Goal: Task Accomplishment & Management: Manage account settings

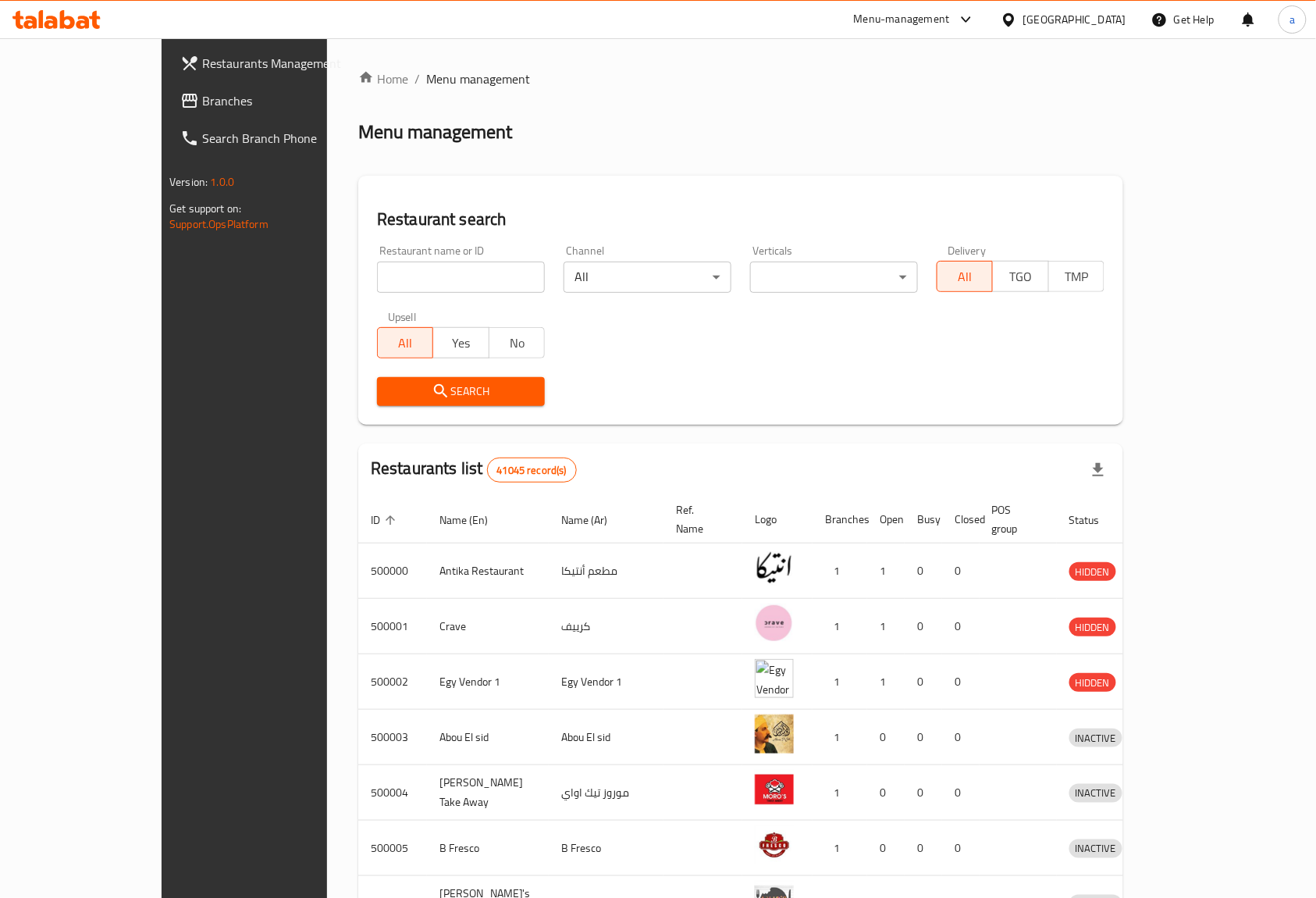
click at [1103, 20] on div "[GEOGRAPHIC_DATA]" at bounding box center [1075, 20] width 103 height 17
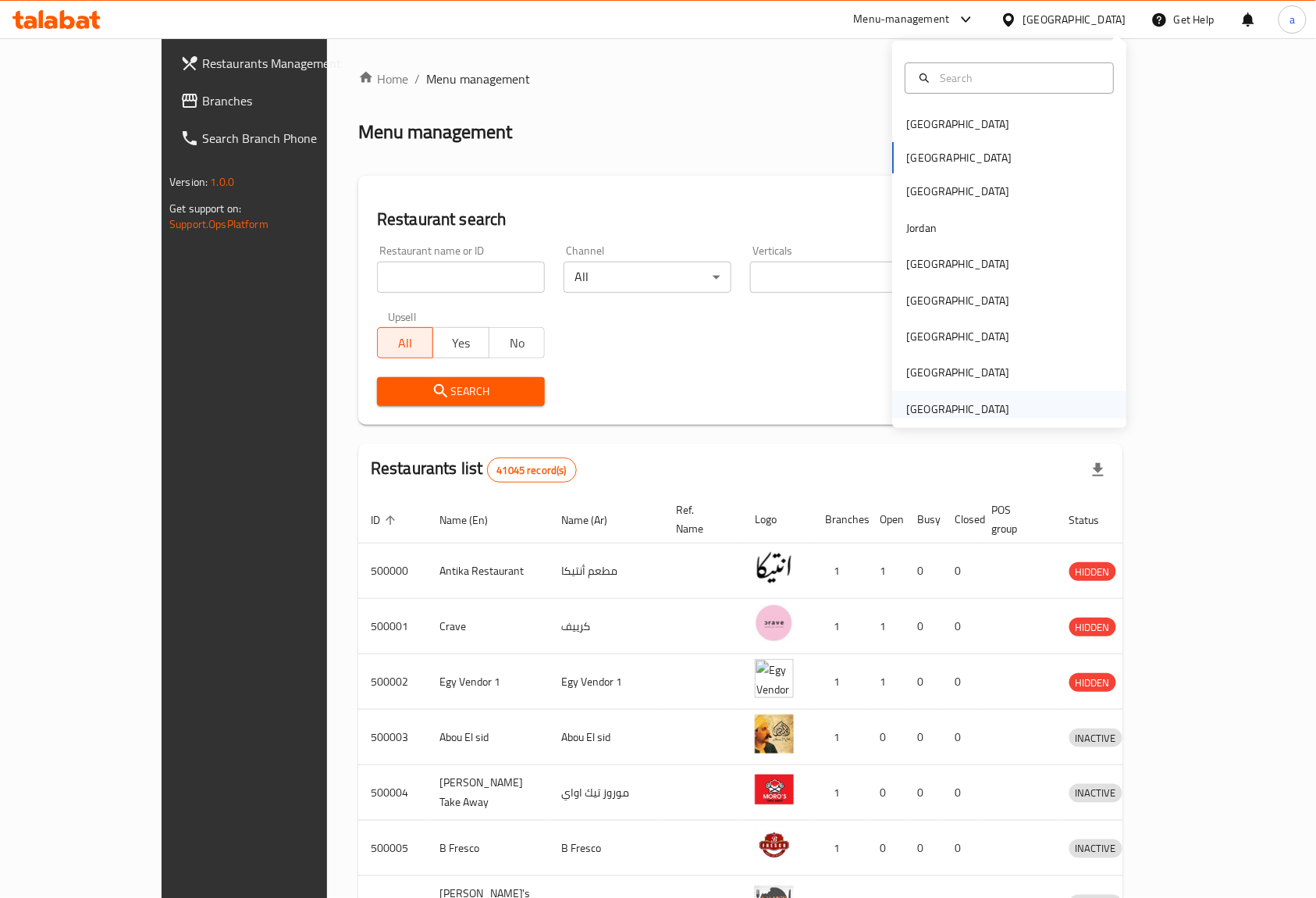
click at [942, 413] on div "[GEOGRAPHIC_DATA]" at bounding box center [957, 409] width 103 height 17
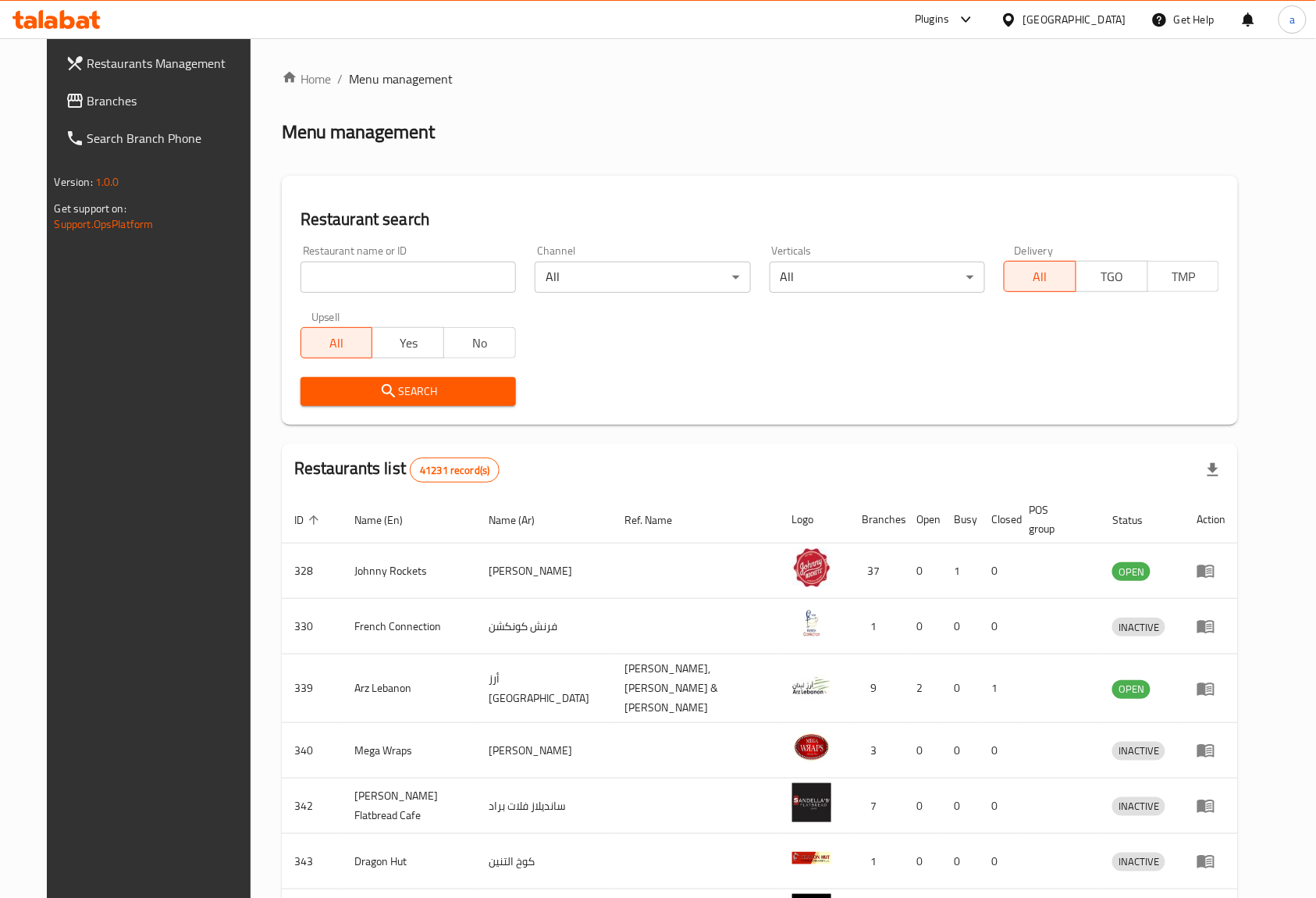
click at [342, 273] on input "search" at bounding box center [408, 278] width 215 height 32
paste input "17013"
type input "17013"
click at [387, 382] on span "Search" at bounding box center [408, 391] width 190 height 20
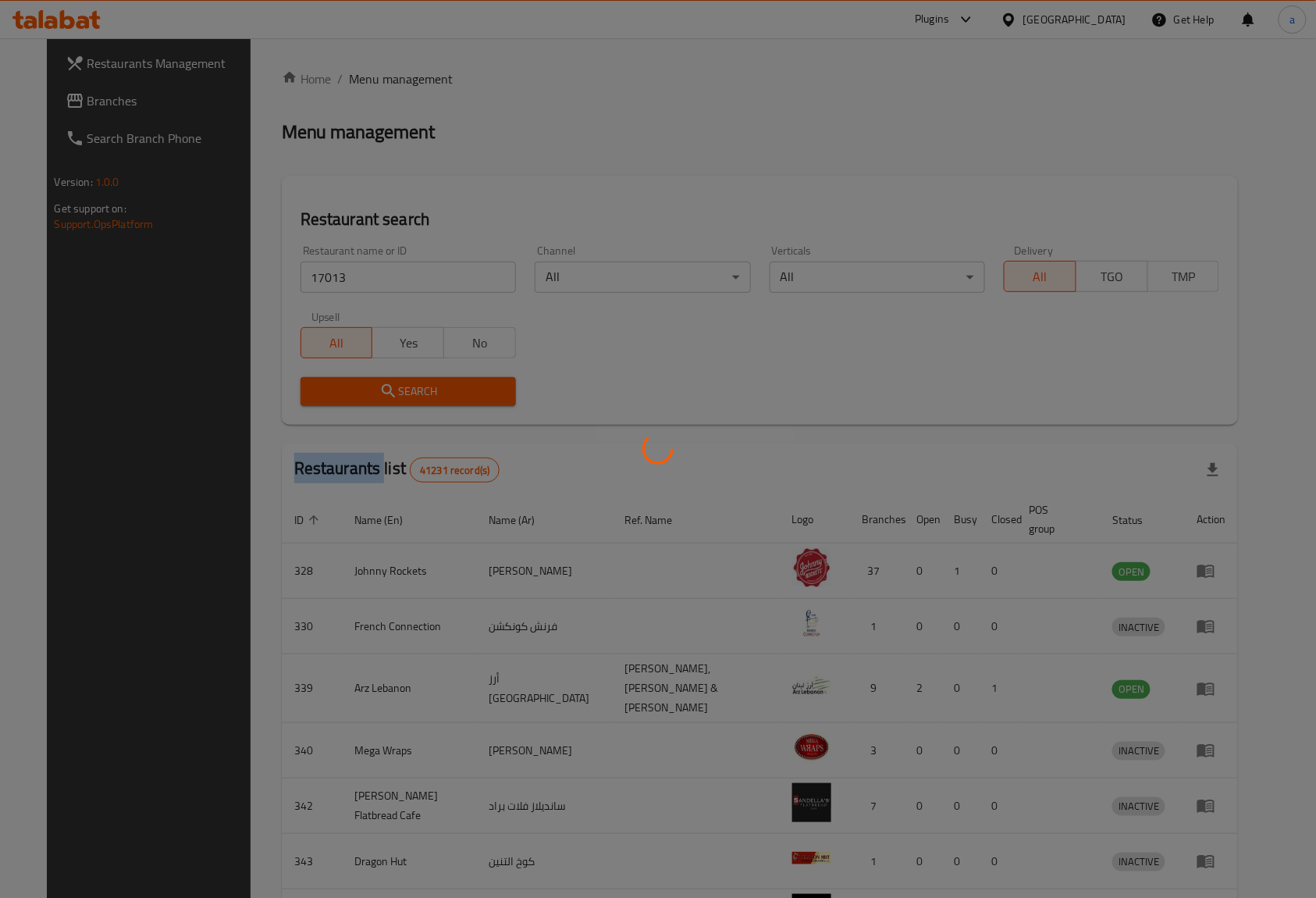
click at [387, 382] on div at bounding box center [658, 449] width 1316 height 898
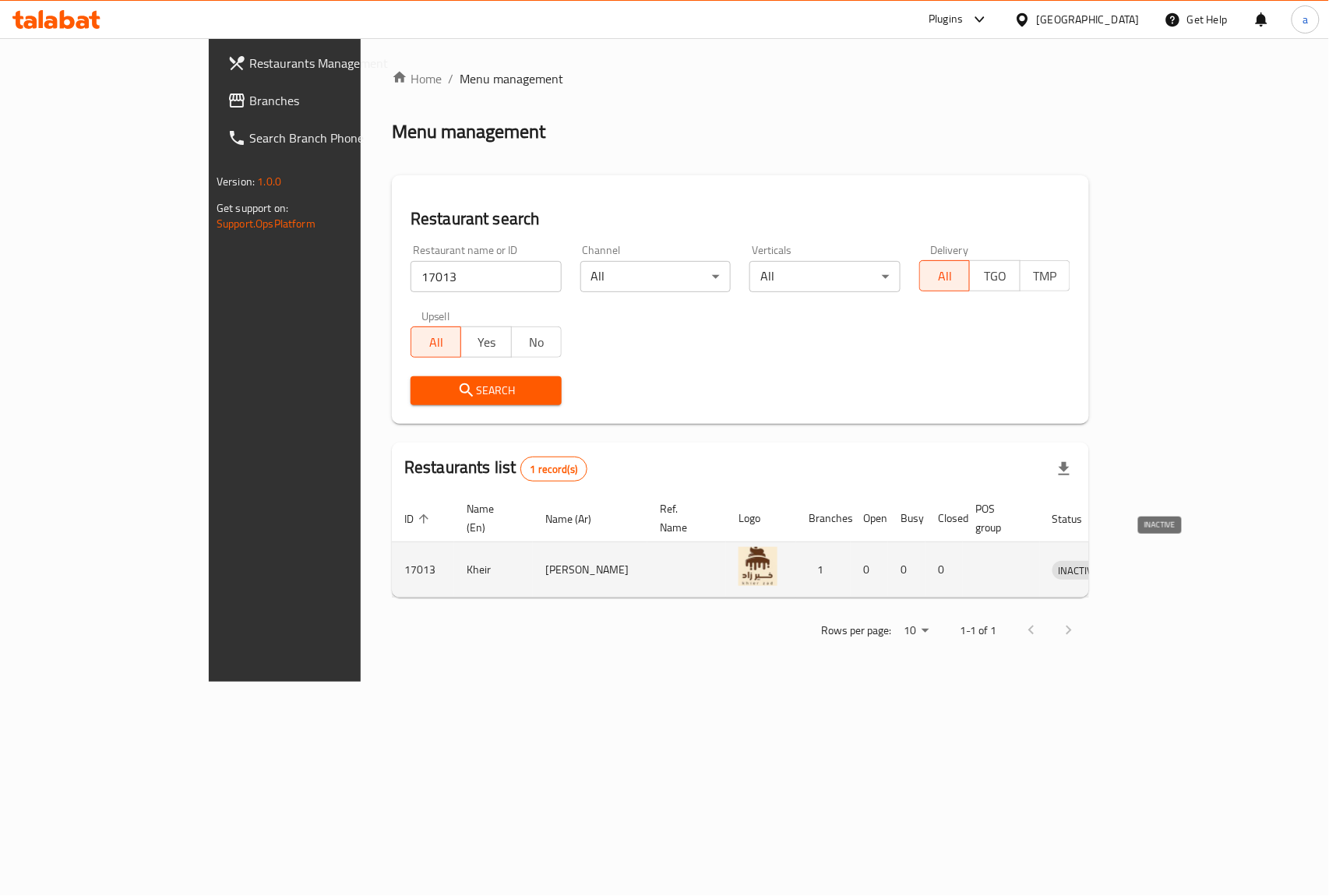
click at [1105, 561] on span "INACTIVE" at bounding box center [1078, 570] width 53 height 18
click at [1154, 564] on icon "enhanced table" at bounding box center [1146, 571] width 17 height 13
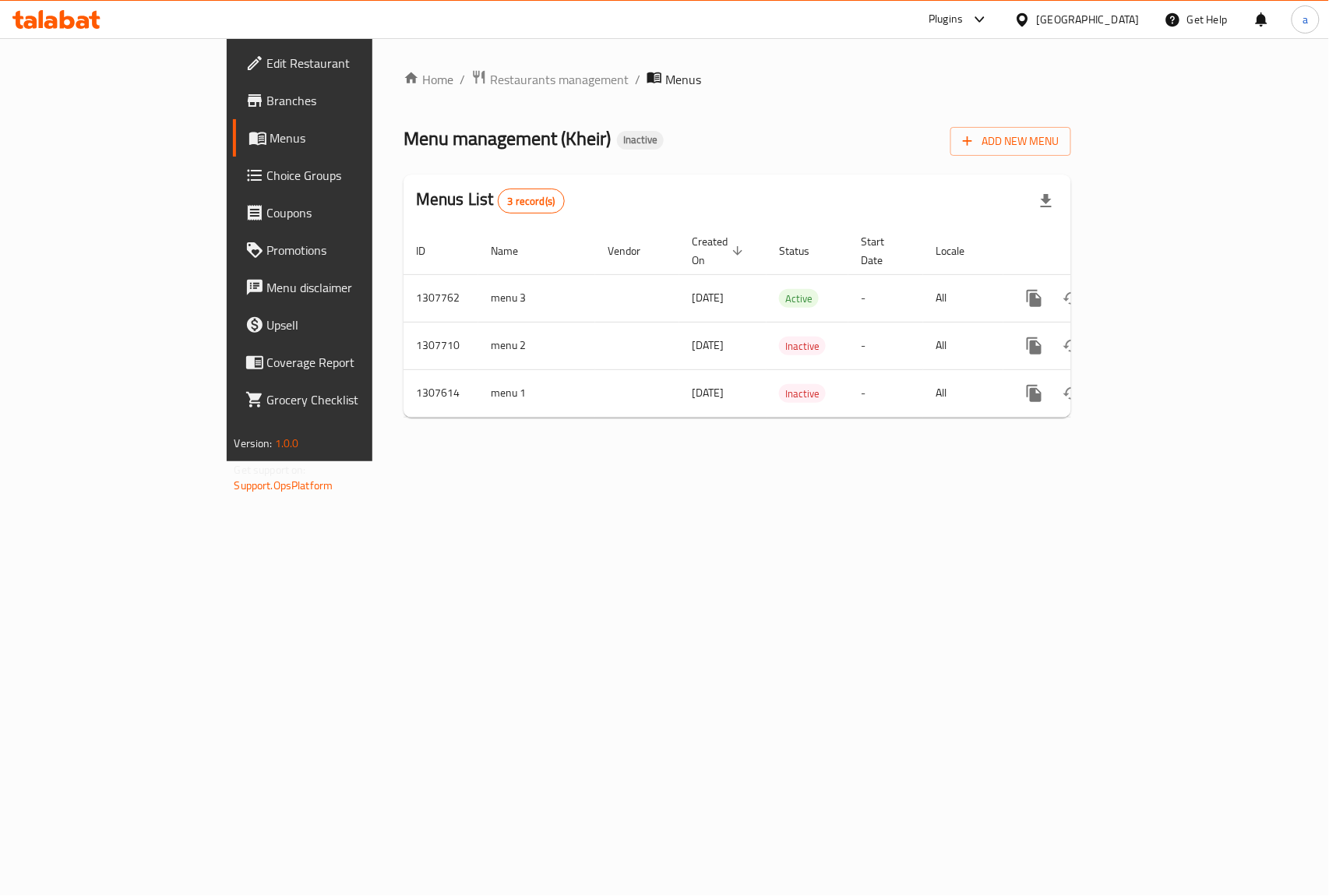
click at [267, 57] on span "Edit Restaurant" at bounding box center [351, 63] width 169 height 19
